Goal: Transaction & Acquisition: Purchase product/service

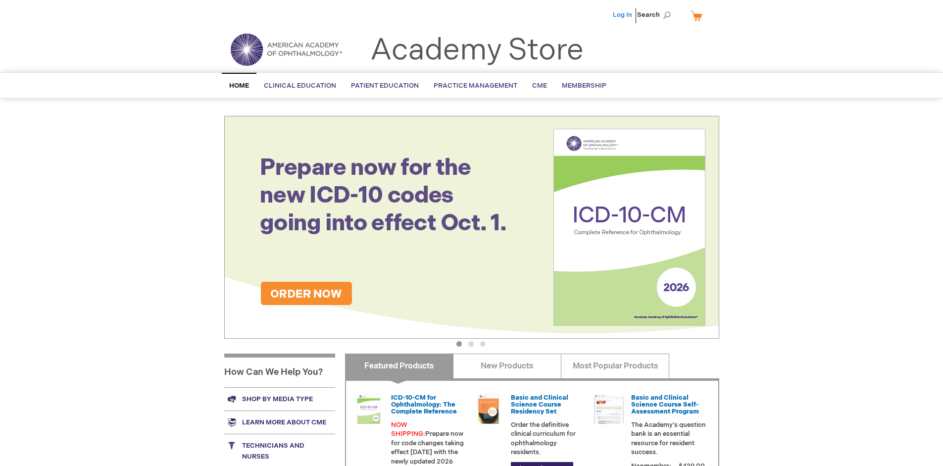
click at [623, 15] on link "Log In" at bounding box center [622, 15] width 19 height 8
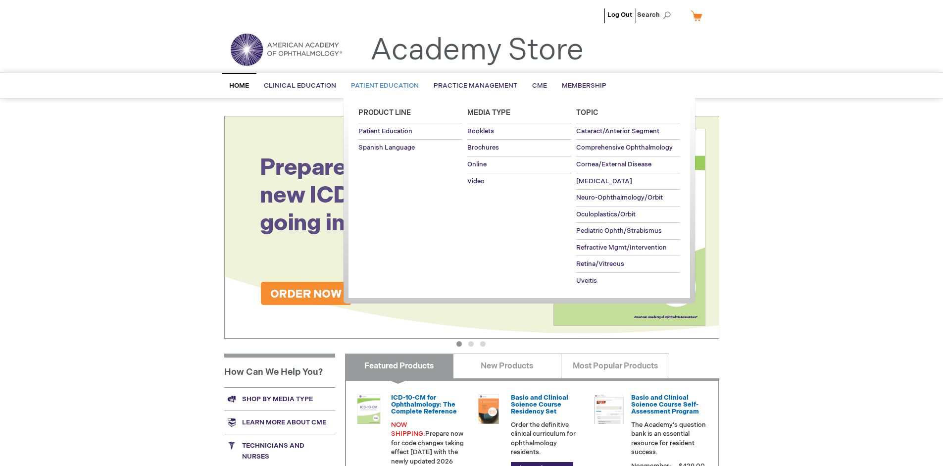
click at [382, 86] on span "Patient Education" at bounding box center [385, 86] width 68 height 8
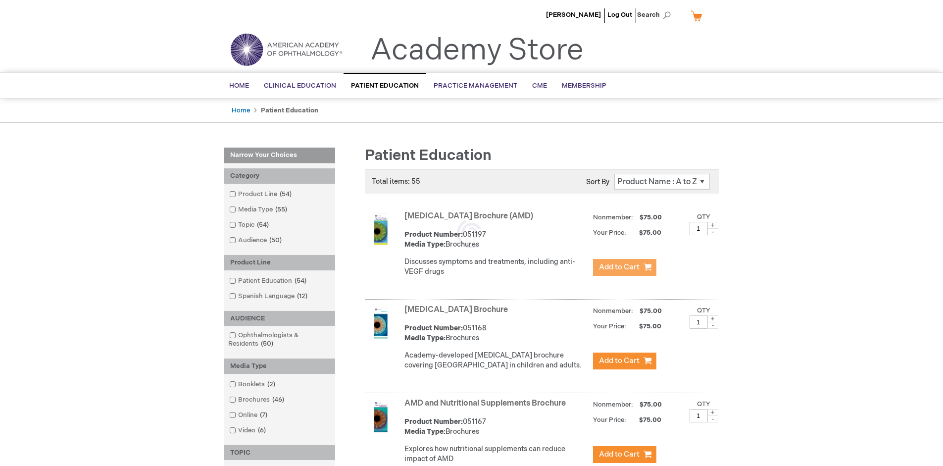
click at [624, 267] on span "Add to Cart" at bounding box center [619, 266] width 41 height 9
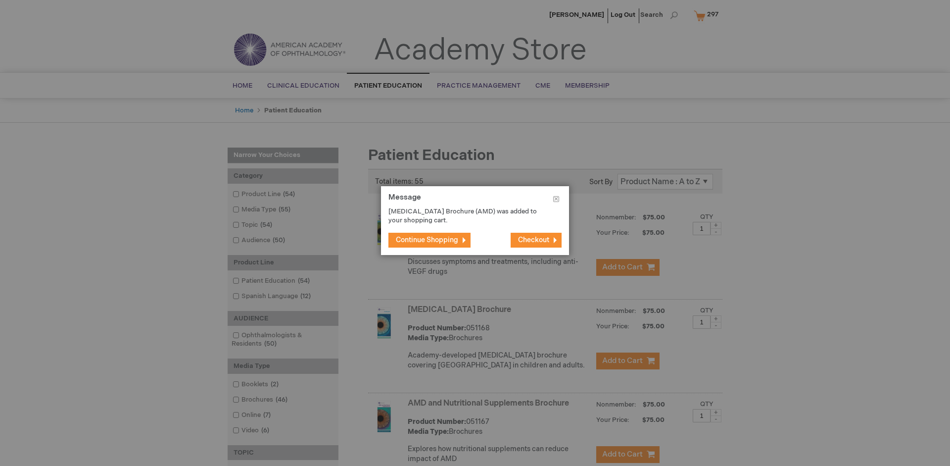
click at [427, 240] on span "Continue Shopping" at bounding box center [427, 240] width 62 height 8
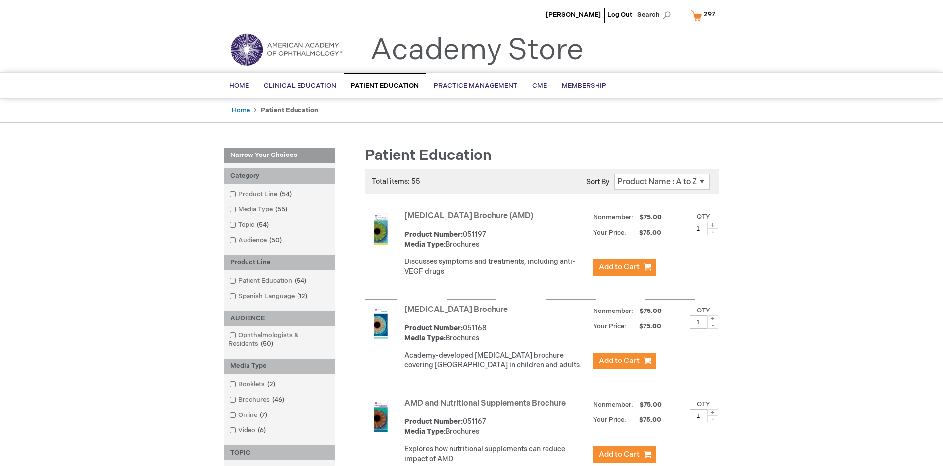
click at [487, 408] on link "AMD and Nutritional Supplements Brochure" at bounding box center [484, 402] width 161 height 9
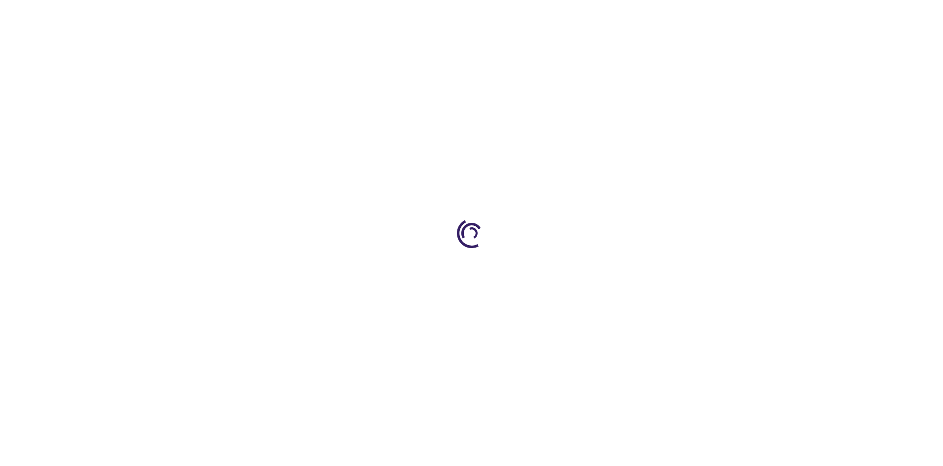
type input "1"
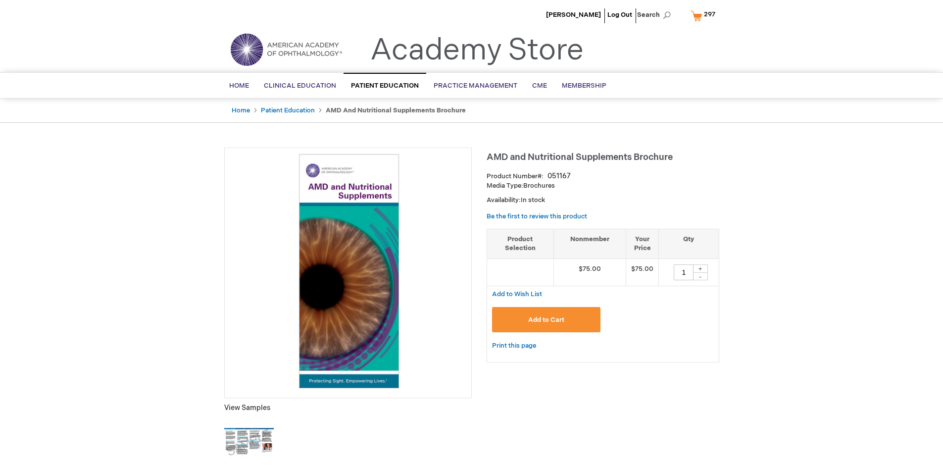
click at [546, 319] on span "Add to Cart" at bounding box center [546, 320] width 36 height 8
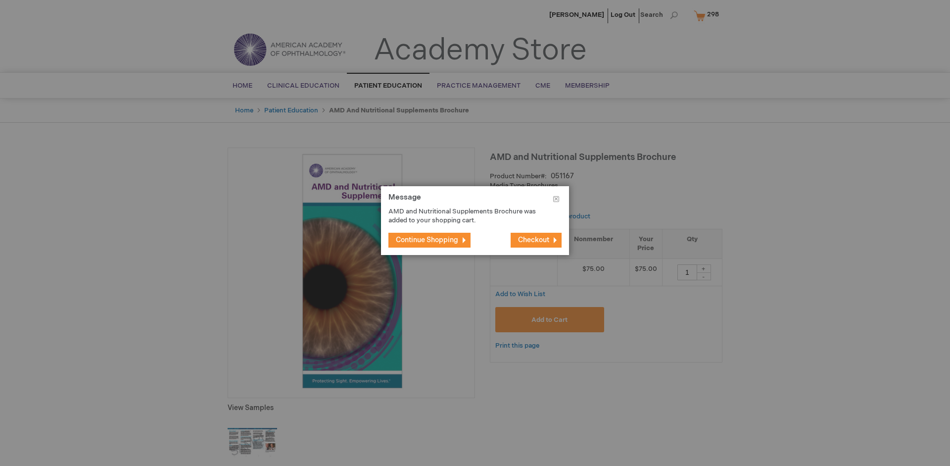
click at [427, 240] on span "Continue Shopping" at bounding box center [427, 240] width 62 height 8
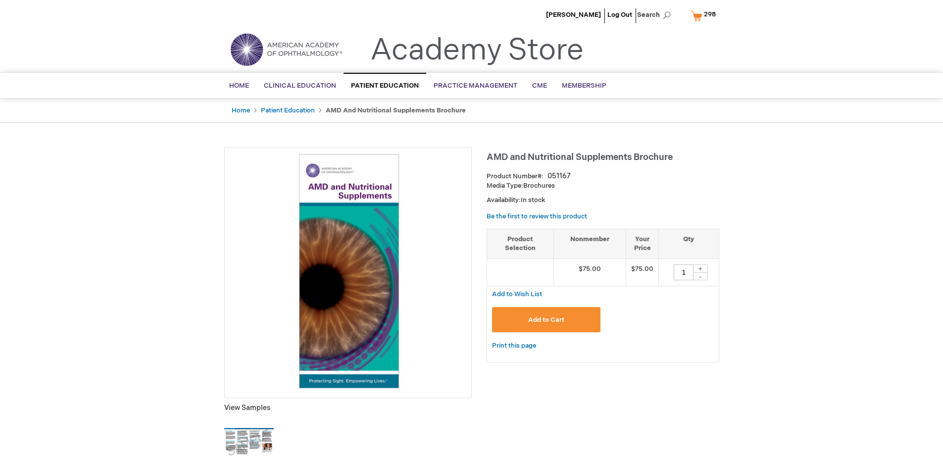
click at [705, 15] on span "298" at bounding box center [710, 14] width 12 height 8
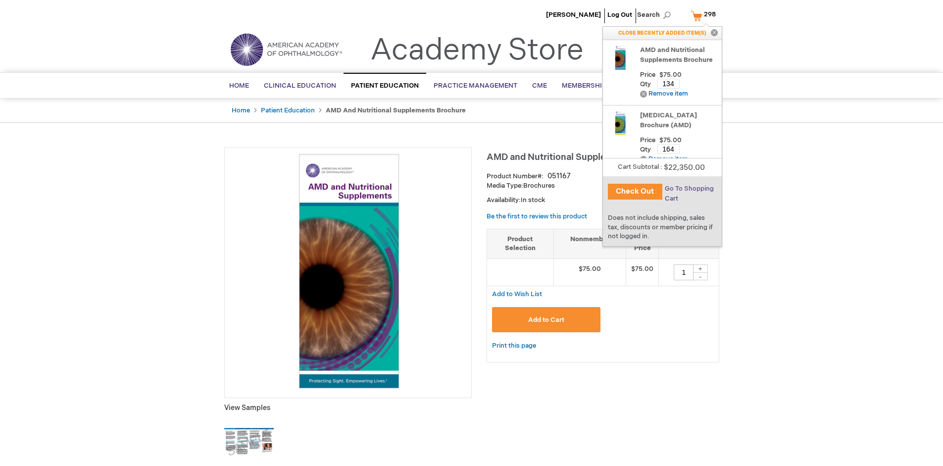
click at [688, 189] on span "Go To Shopping Cart" at bounding box center [689, 194] width 49 height 18
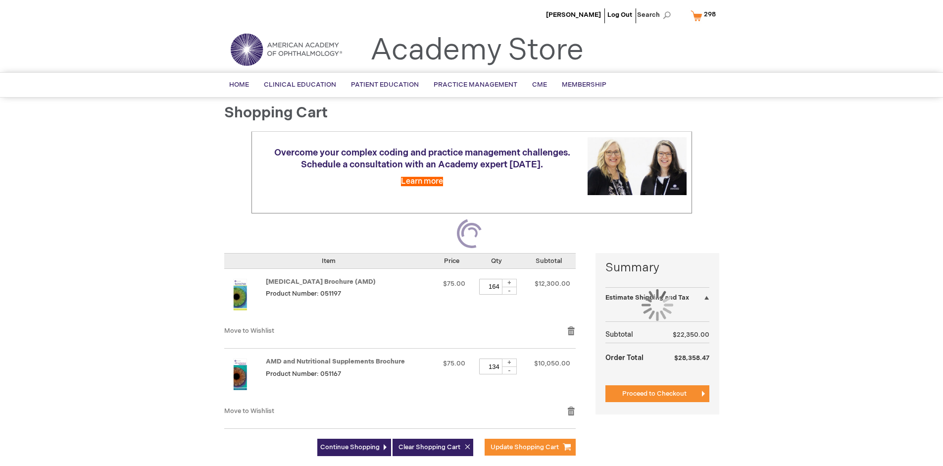
select select "US"
select select "41"
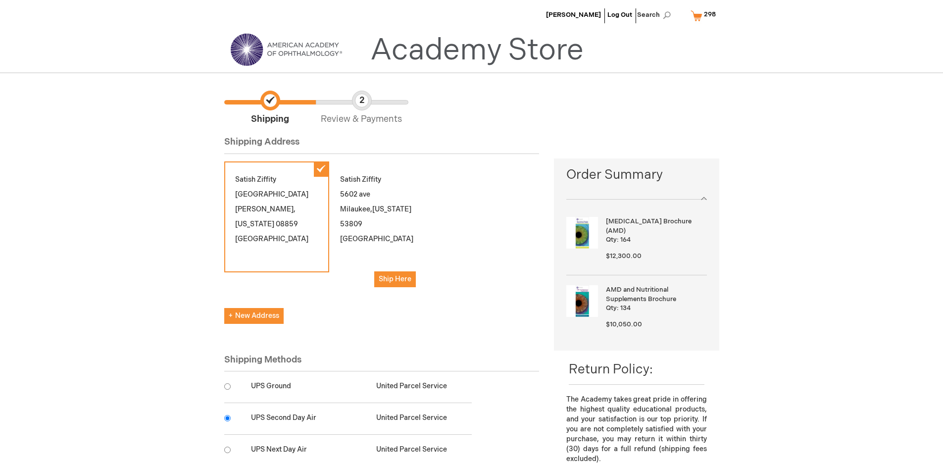
click at [227, 418] on input "radio" at bounding box center [227, 418] width 6 height 6
